Goal: Browse casually: Explore the website without a specific task or goal

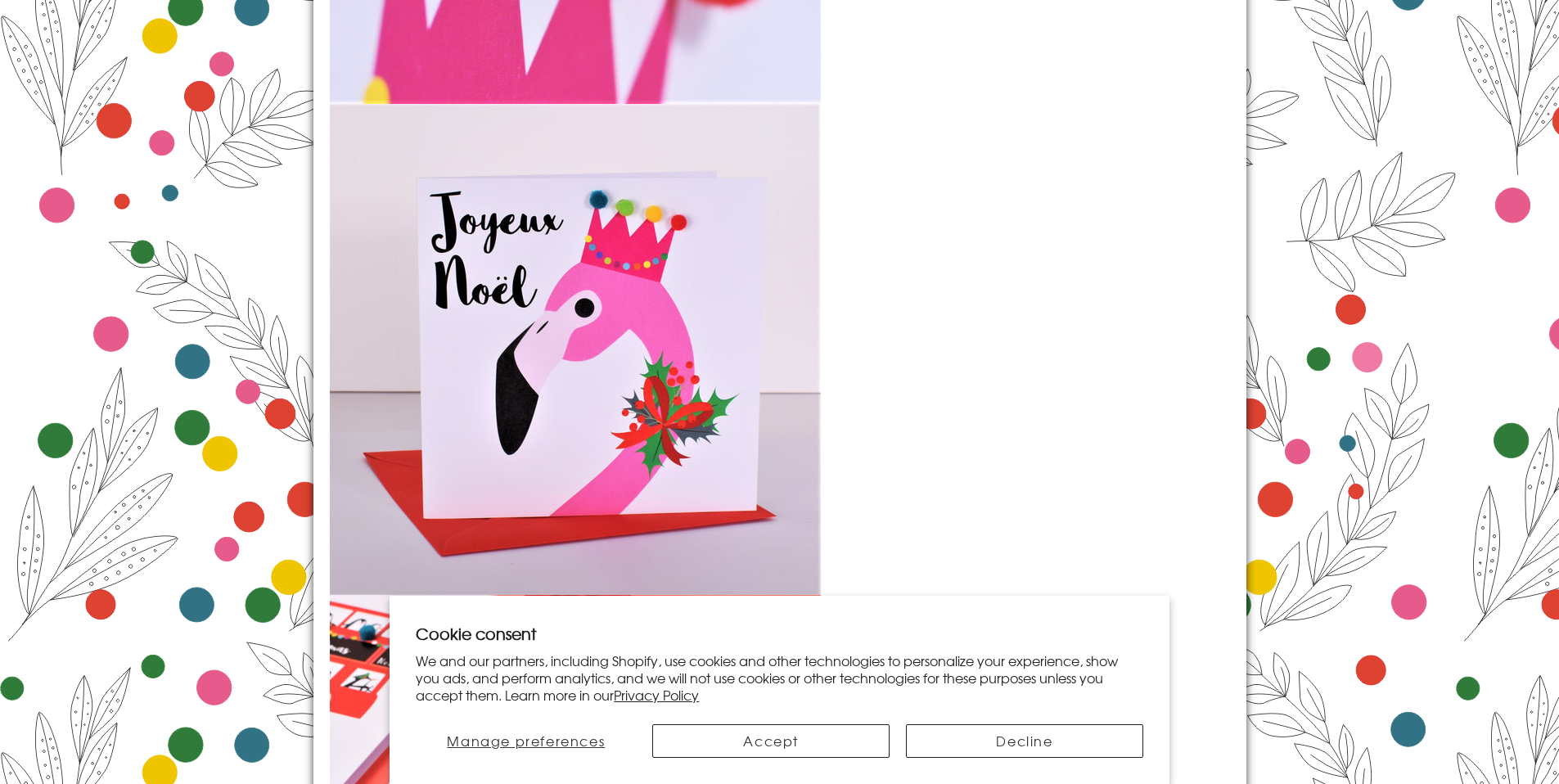
scroll to position [2351, 0]
